Goal: Task Accomplishment & Management: Manage account settings

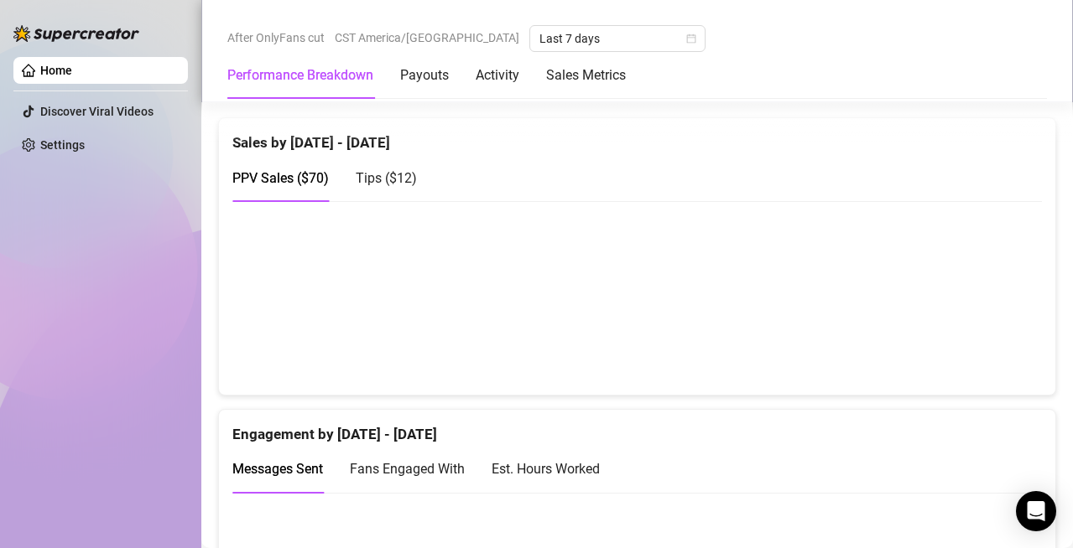
scroll to position [922, 0]
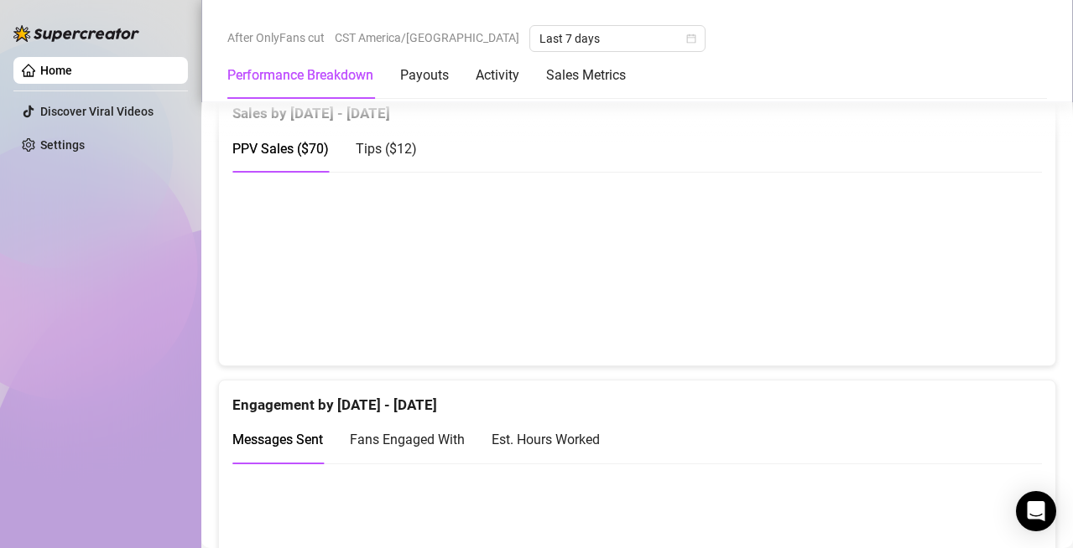
click at [372, 157] on div "Tips ( $12 )" at bounding box center [386, 148] width 61 height 21
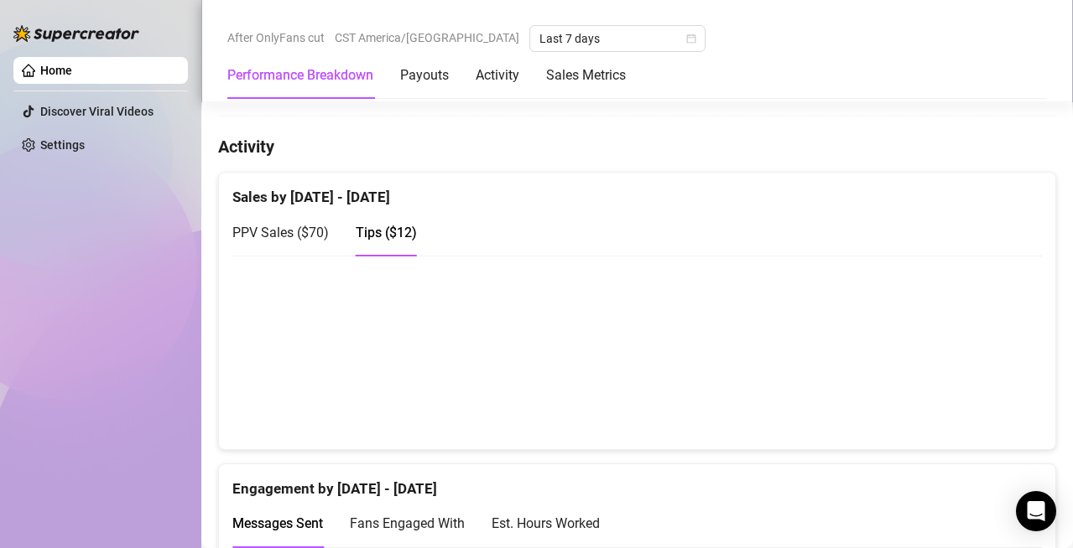
click at [312, 236] on span "PPV Sales ( $70 )" at bounding box center [280, 233] width 96 height 16
click at [372, 235] on span "Tips ( $12 )" at bounding box center [386, 233] width 61 height 16
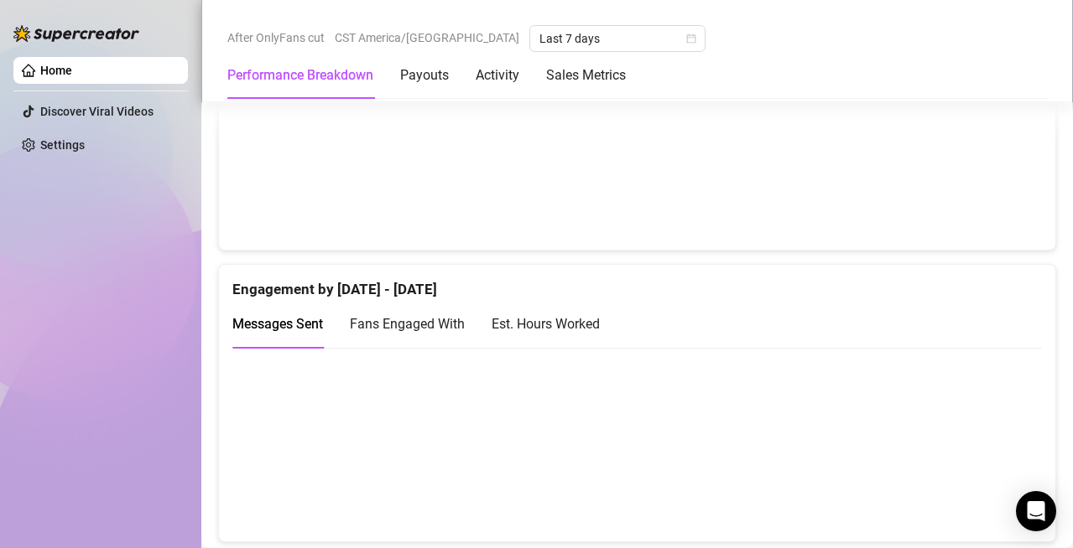
scroll to position [1027, 0]
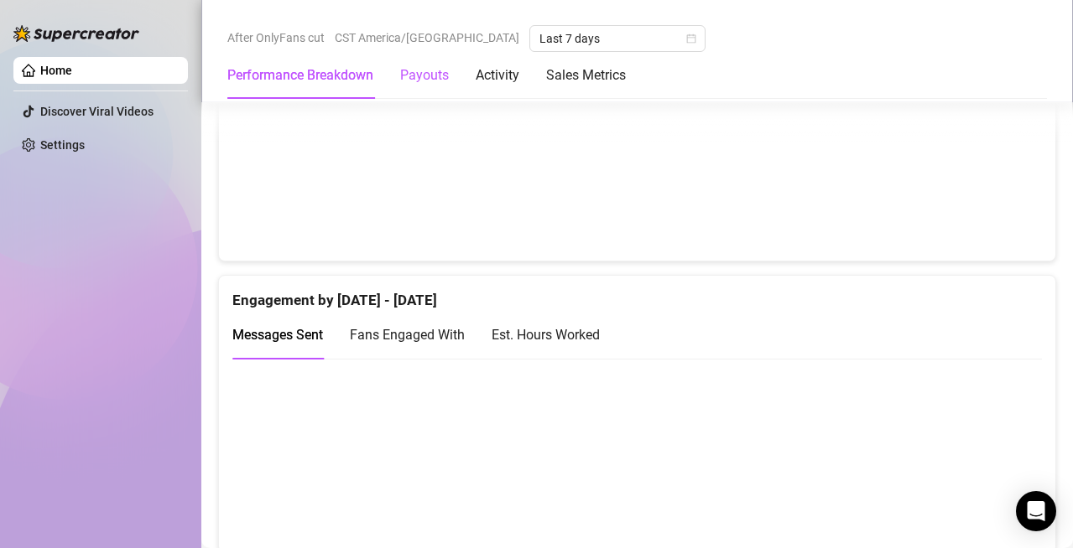
click at [417, 78] on div "Payouts" at bounding box center [424, 75] width 49 height 20
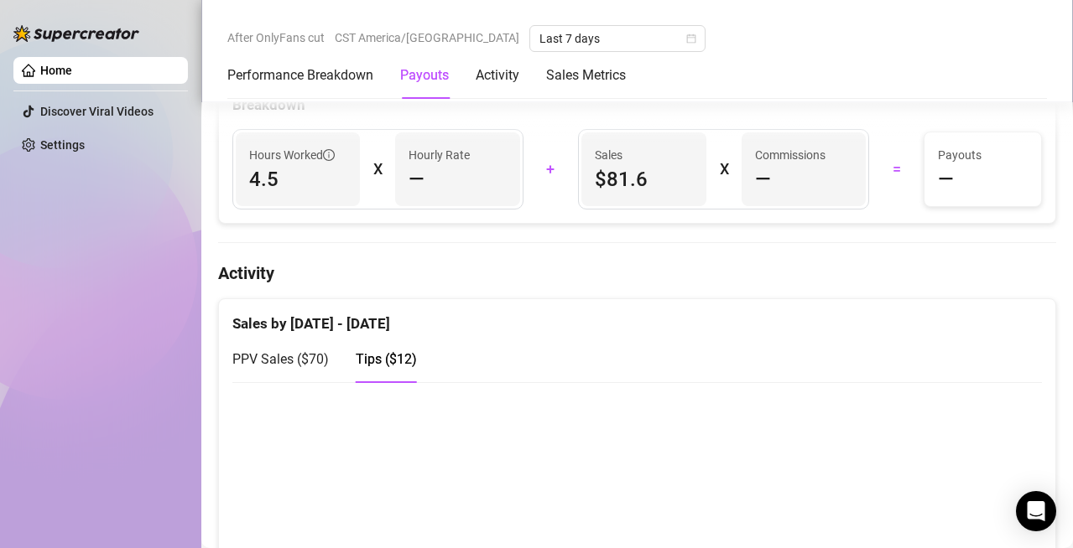
scroll to position [508, 0]
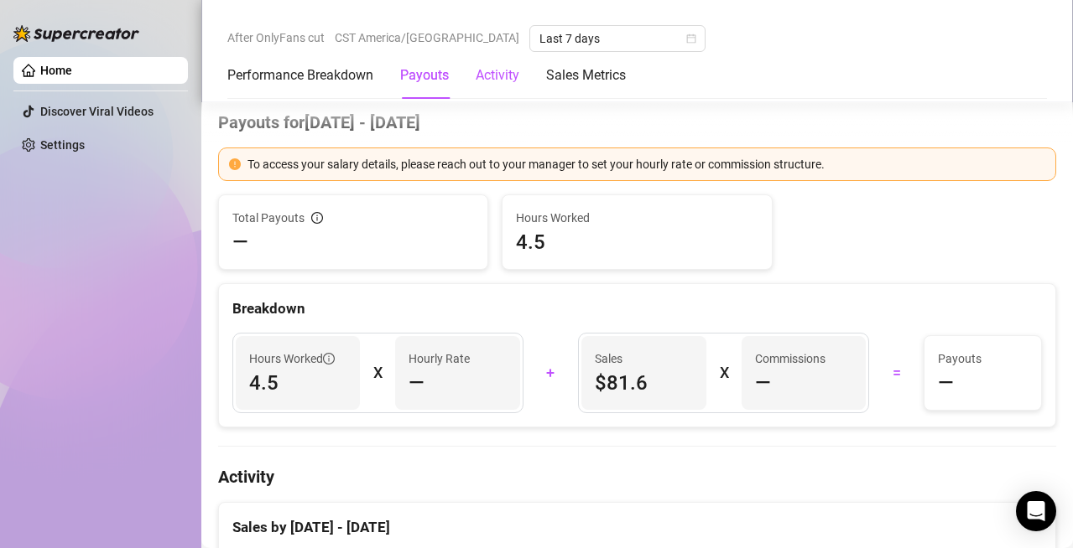
click at [500, 75] on div "Activity" at bounding box center [498, 75] width 44 height 20
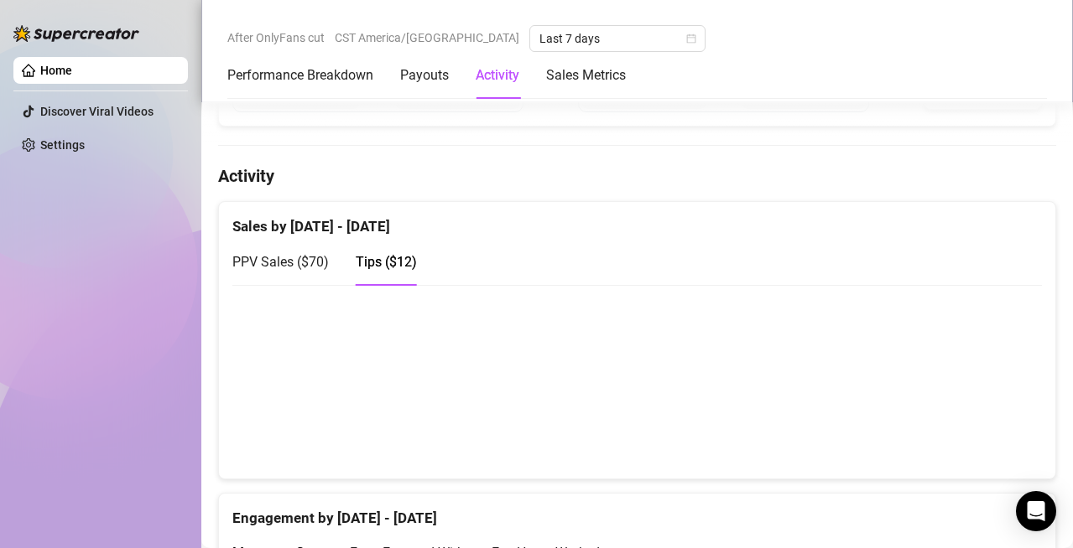
scroll to position [863, 0]
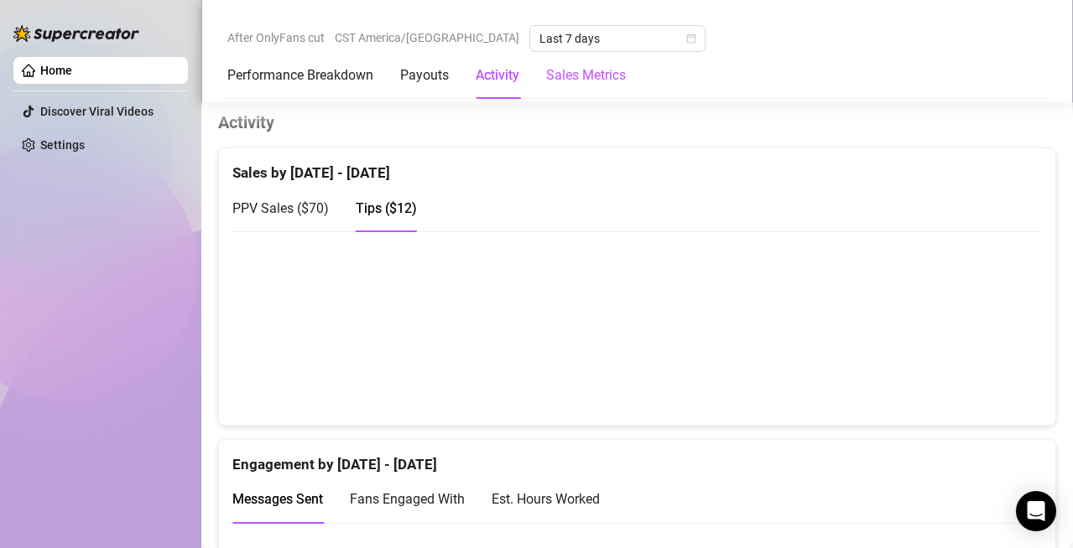
click at [557, 79] on Metrics "Sales Metrics" at bounding box center [586, 75] width 80 height 20
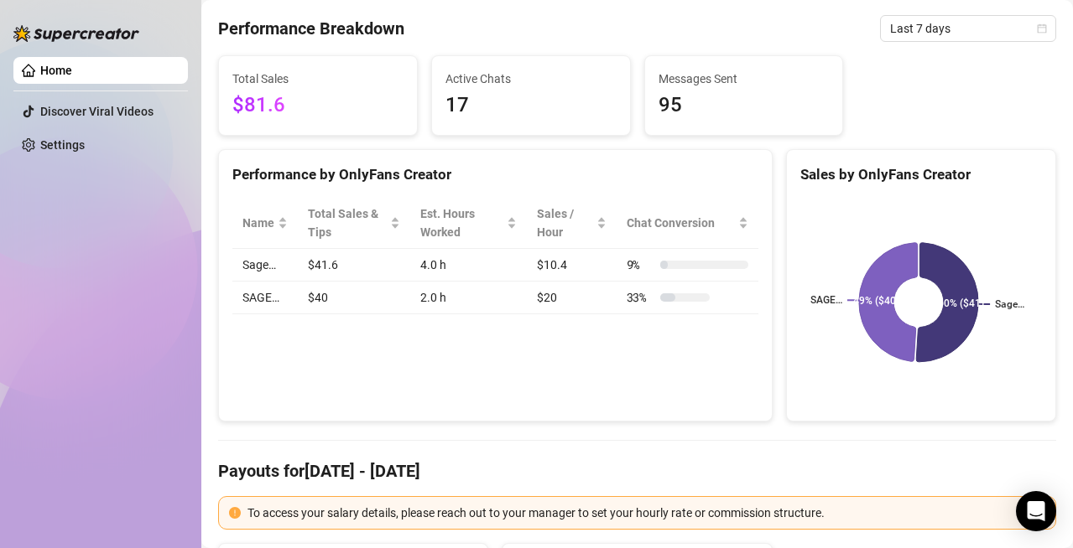
scroll to position [0, 0]
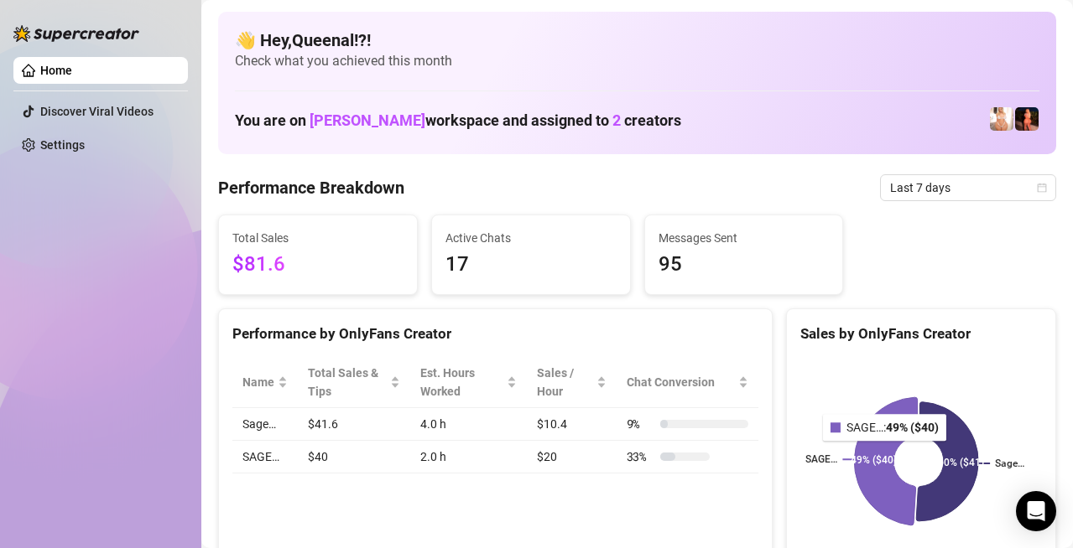
click at [875, 452] on icon at bounding box center [885, 462] width 63 height 128
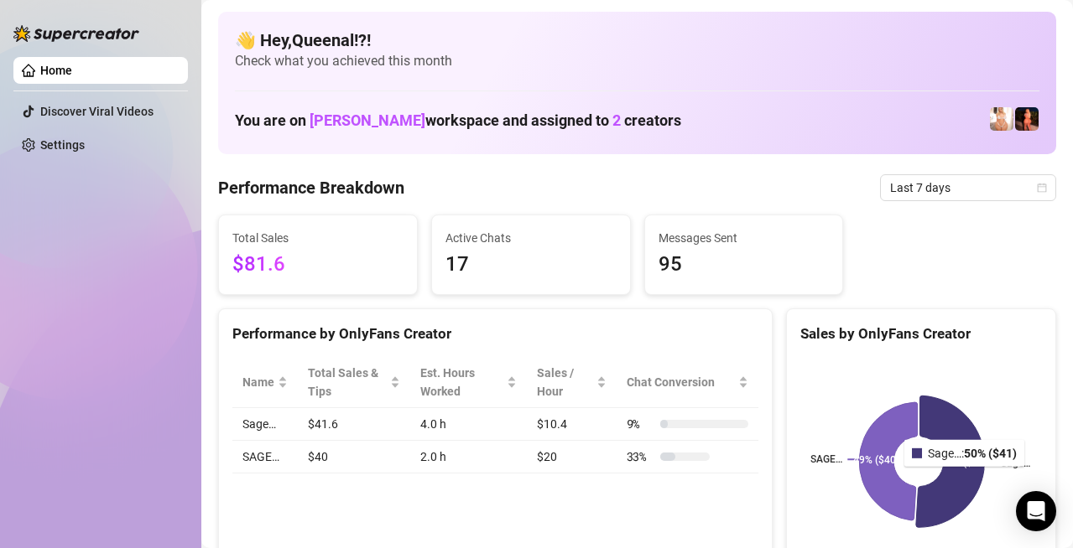
click at [958, 480] on icon at bounding box center [950, 463] width 69 height 132
click at [102, 327] on div "Home Discover Viral Videos Settings" at bounding box center [100, 266] width 174 height 533
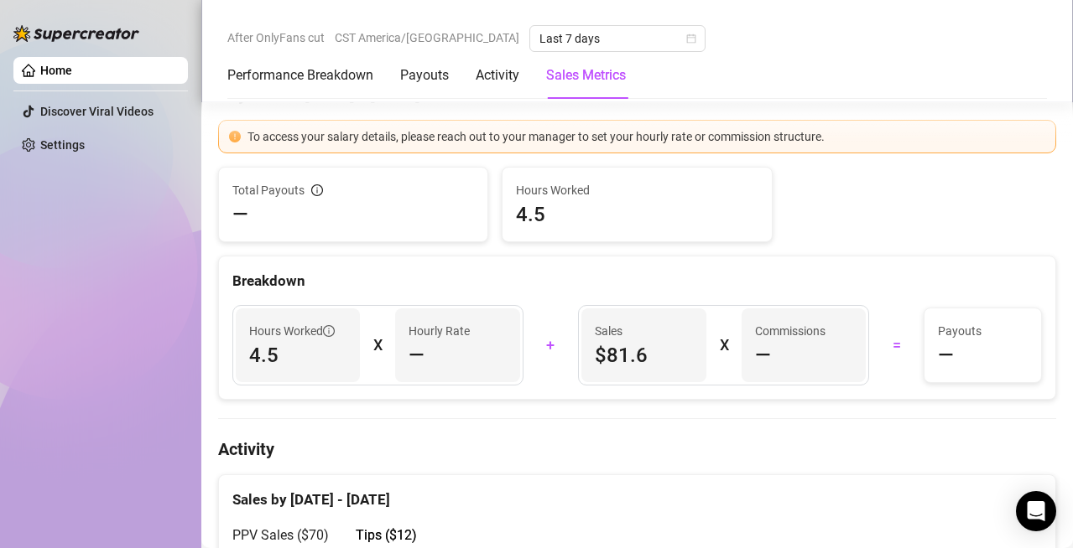
scroll to position [587, 0]
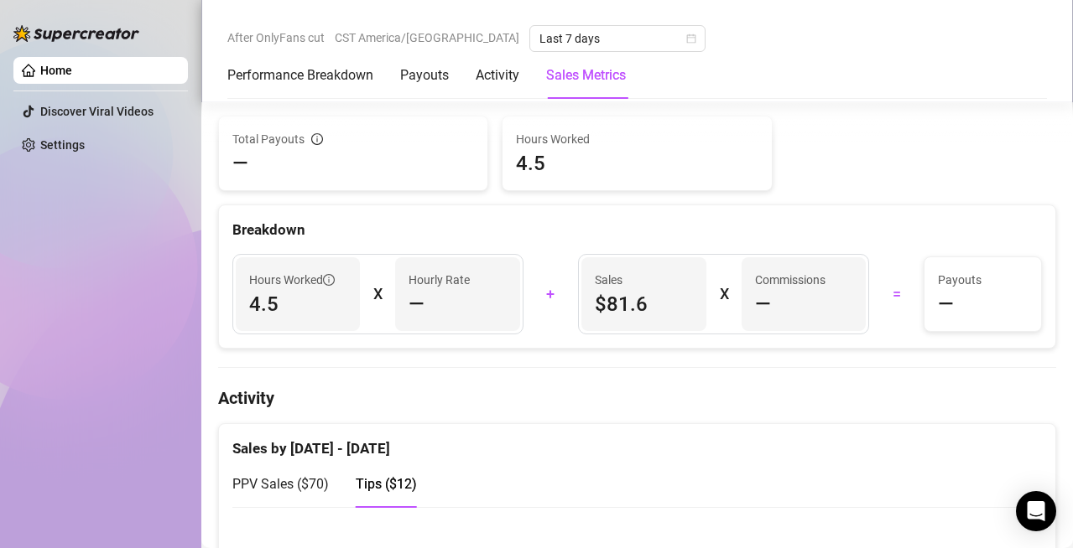
click at [638, 304] on span "$81.6" at bounding box center [643, 304] width 97 height 27
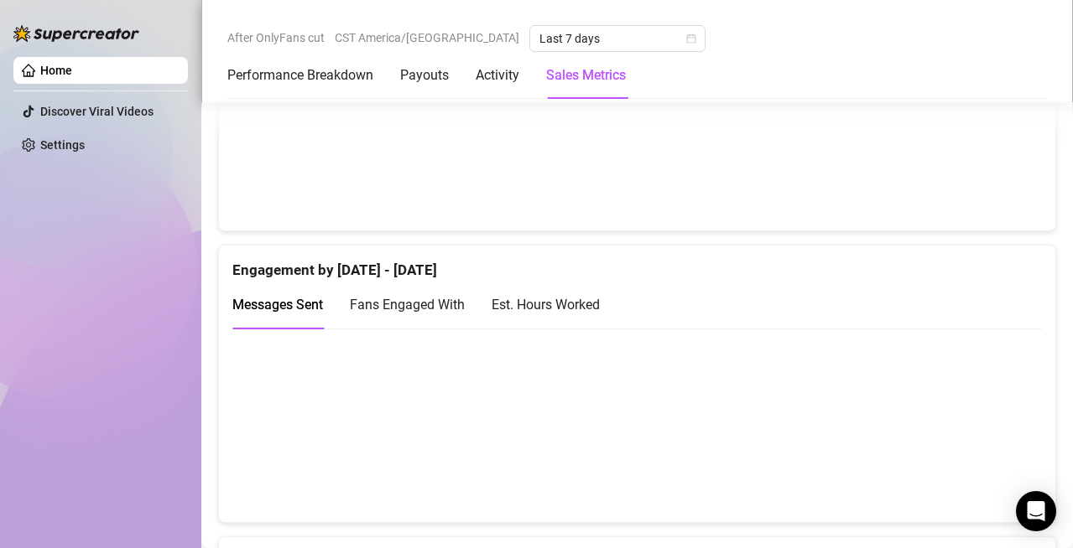
scroll to position [1090, 0]
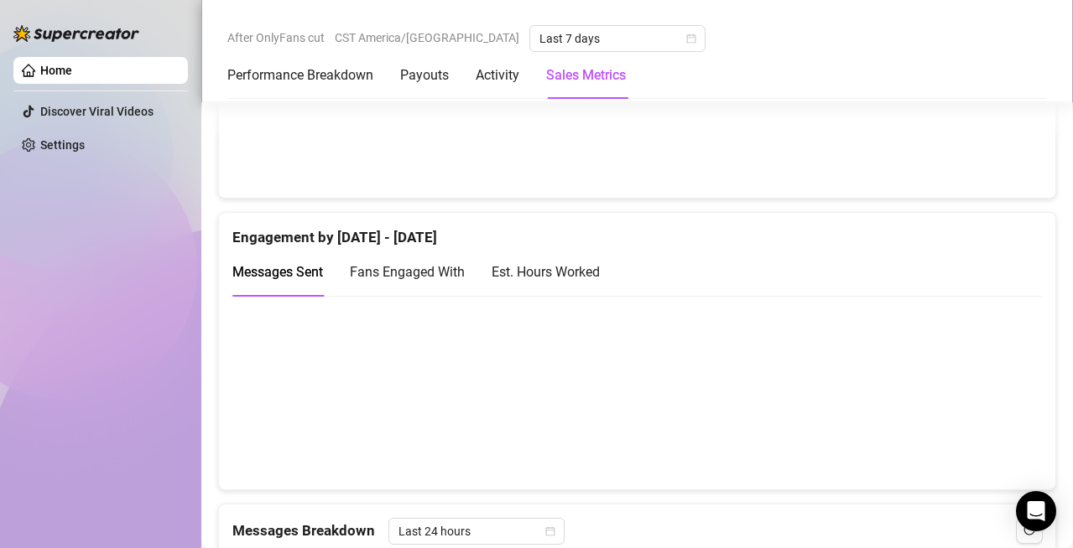
click at [438, 274] on span "Fans Engaged With" at bounding box center [407, 272] width 115 height 16
click at [516, 267] on div "Est. Hours Worked" at bounding box center [545, 272] width 108 height 21
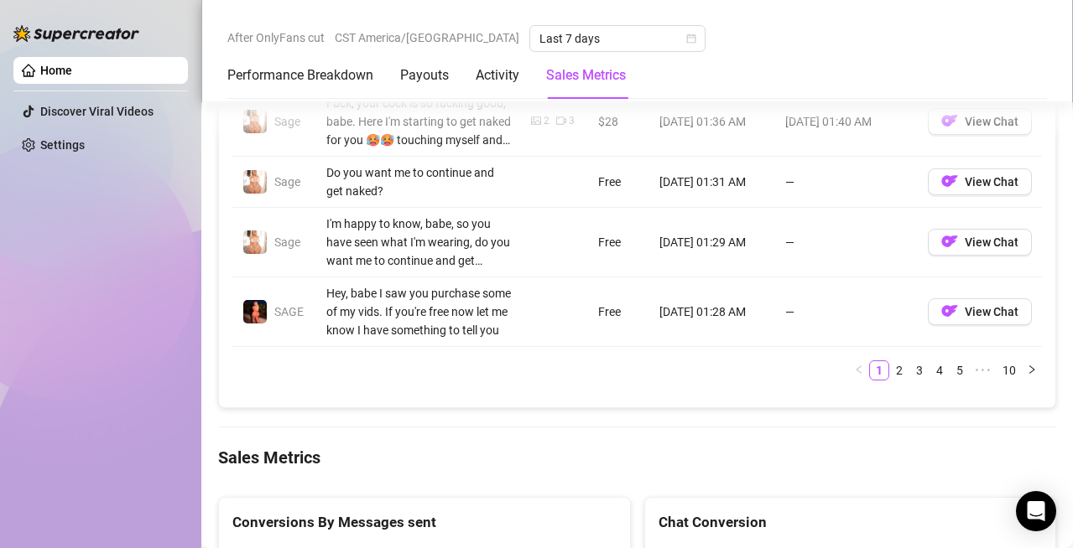
scroll to position [2013, 0]
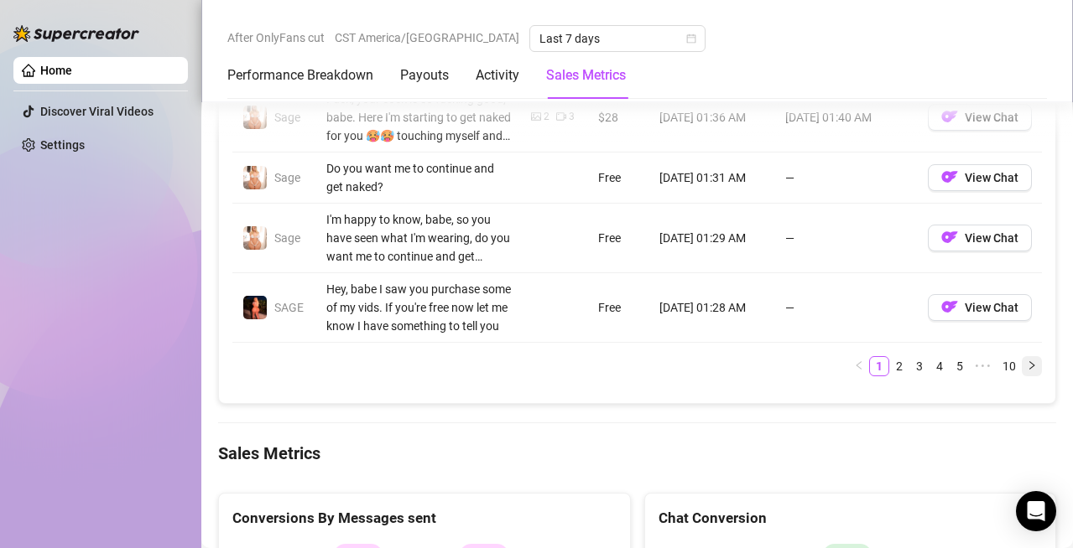
click at [1026, 362] on icon "right" at bounding box center [1031, 366] width 10 height 10
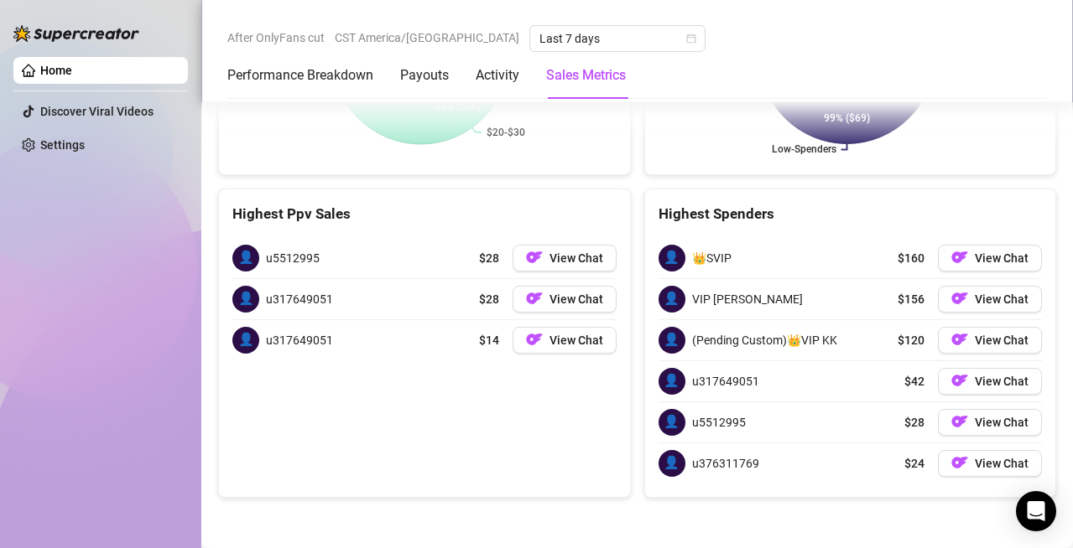
scroll to position [2899, 0]
click at [81, 141] on link "Settings" at bounding box center [62, 144] width 44 height 13
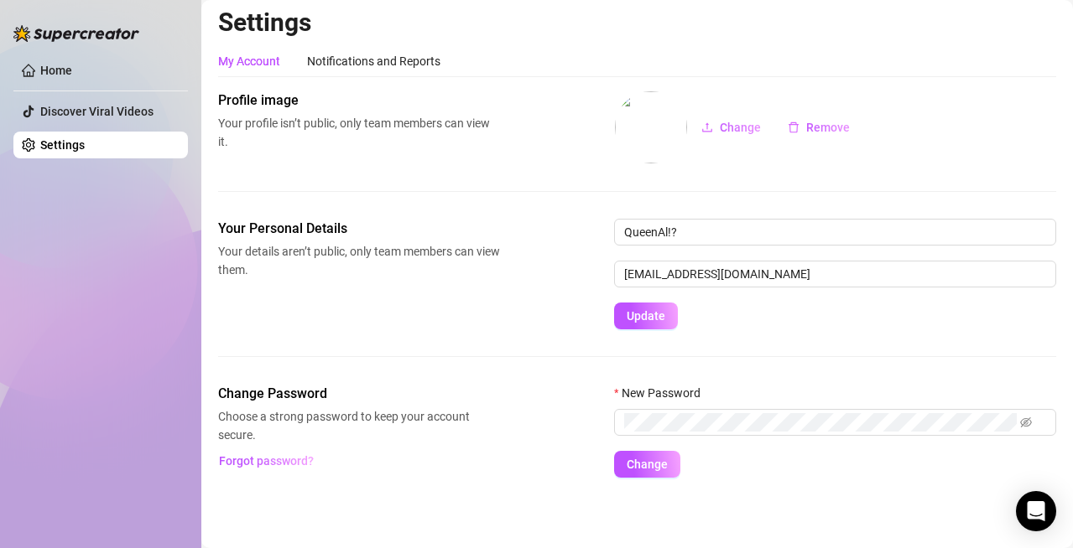
scroll to position [6, 0]
click at [55, 234] on div "Home Discover Viral Videos Settings" at bounding box center [100, 266] width 174 height 533
